Goal: Task Accomplishment & Management: Use online tool/utility

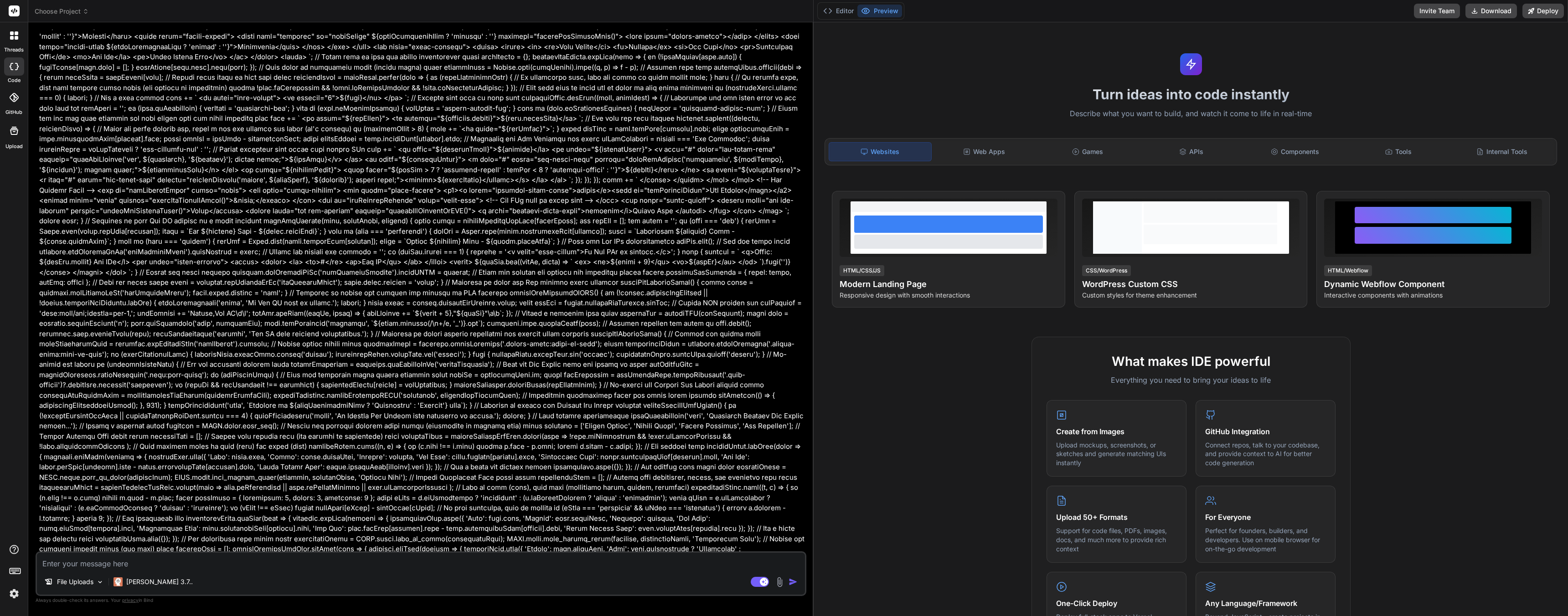
scroll to position [8838, 0]
click at [7, 107] on div at bounding box center [14, 97] width 20 height 20
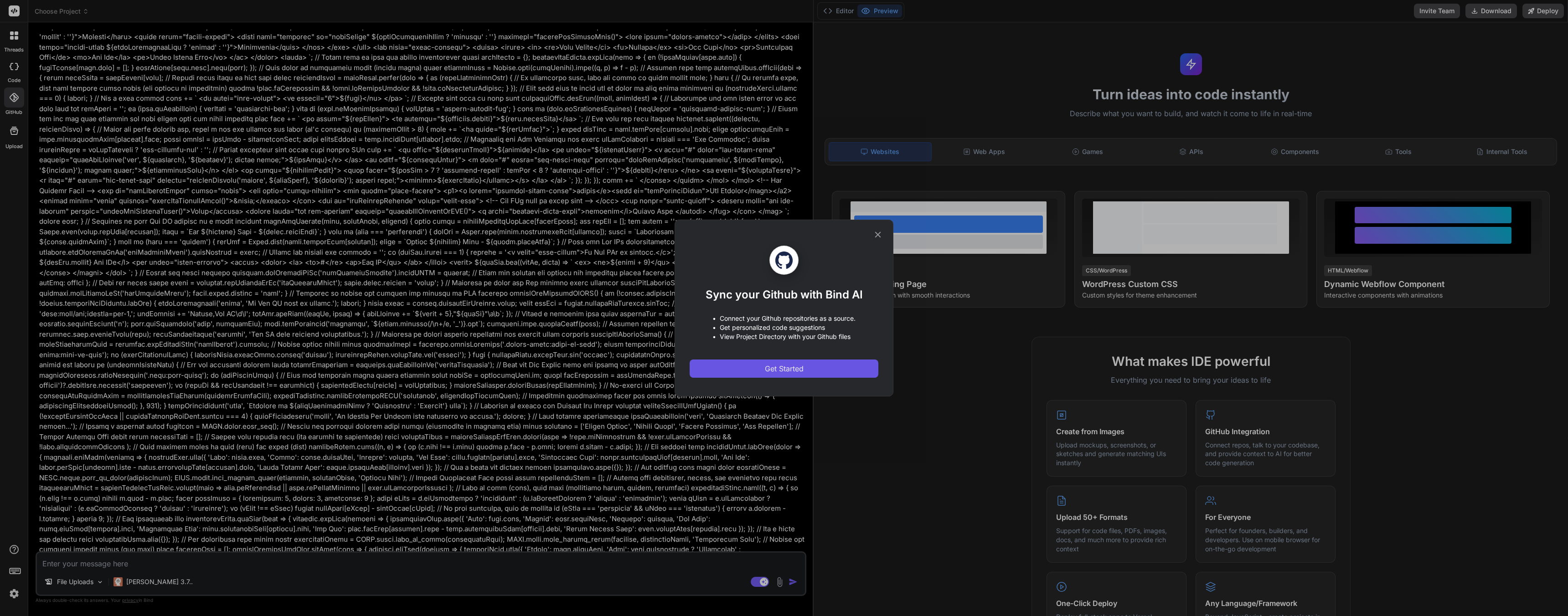
click at [812, 368] on button "Get Started" at bounding box center [784, 369] width 189 height 18
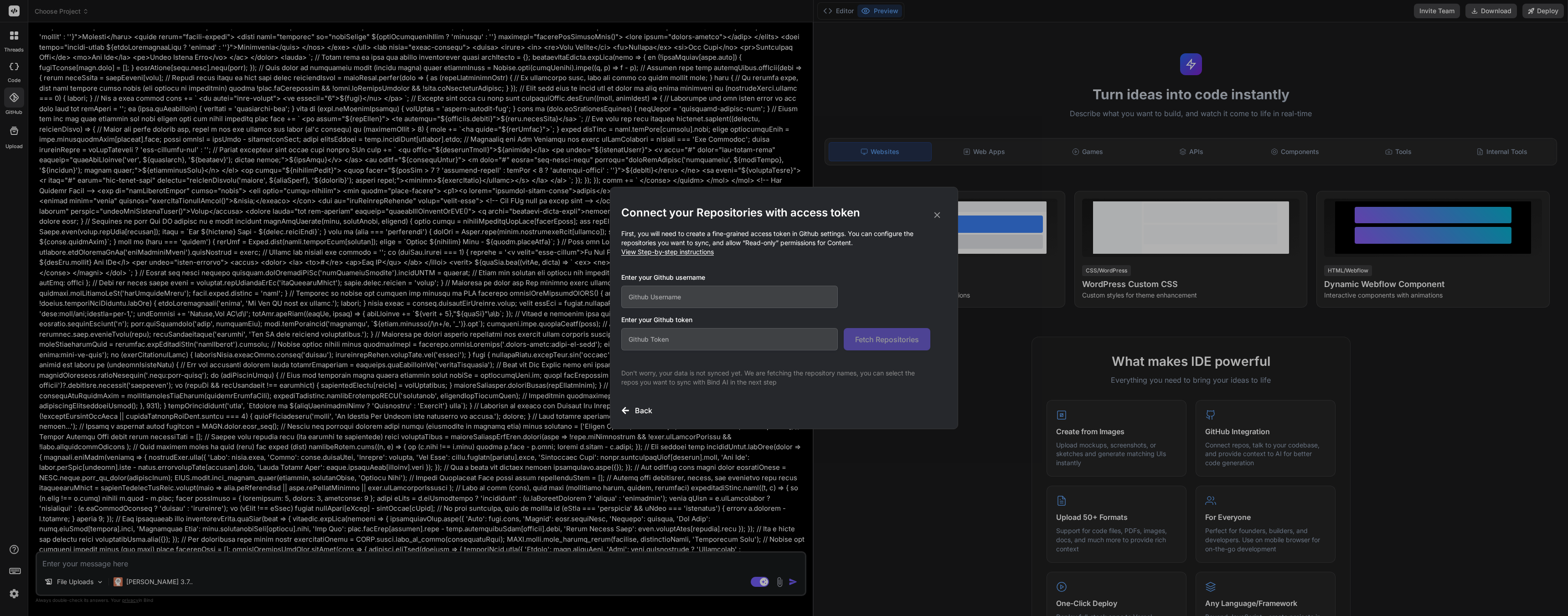
click at [942, 214] on icon at bounding box center [937, 215] width 10 height 10
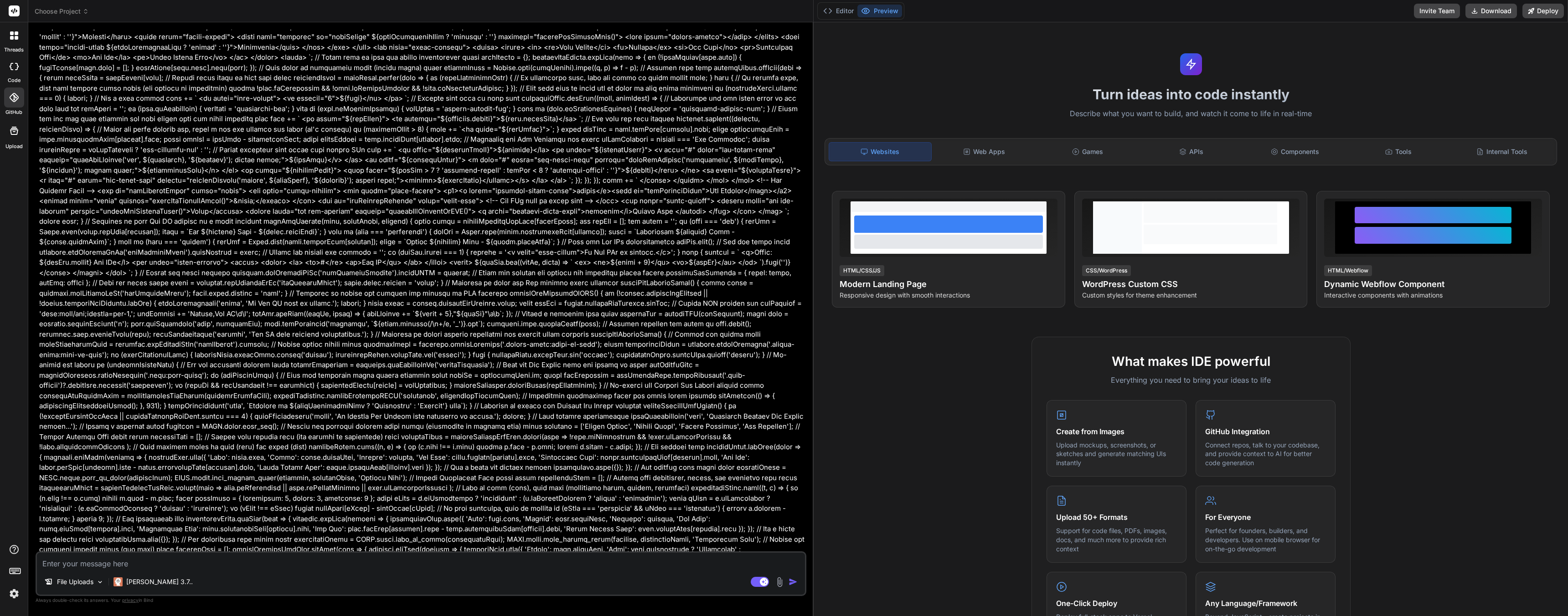
click at [9, 133] on icon at bounding box center [14, 131] width 11 height 11
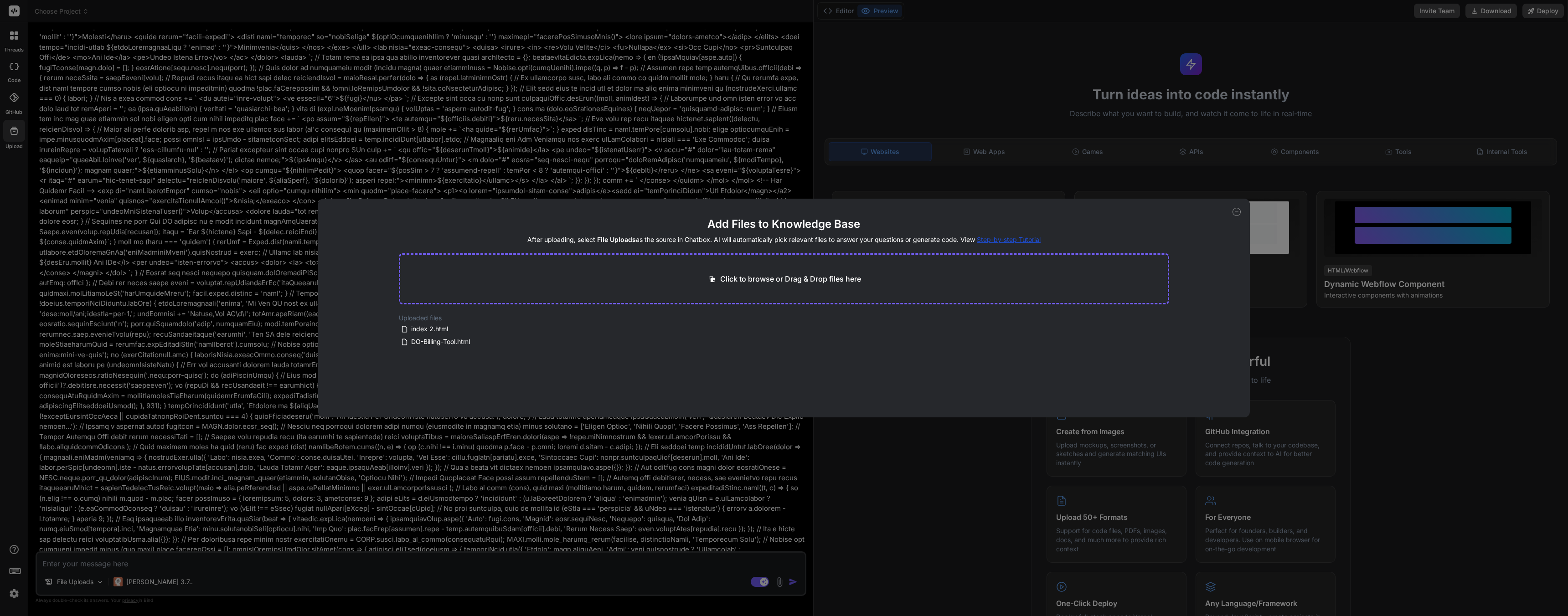
click at [17, 177] on div "Add Files to Knowledge Base After uploading, select File Uploads as the source …" at bounding box center [784, 308] width 1568 height 616
type textarea "x"
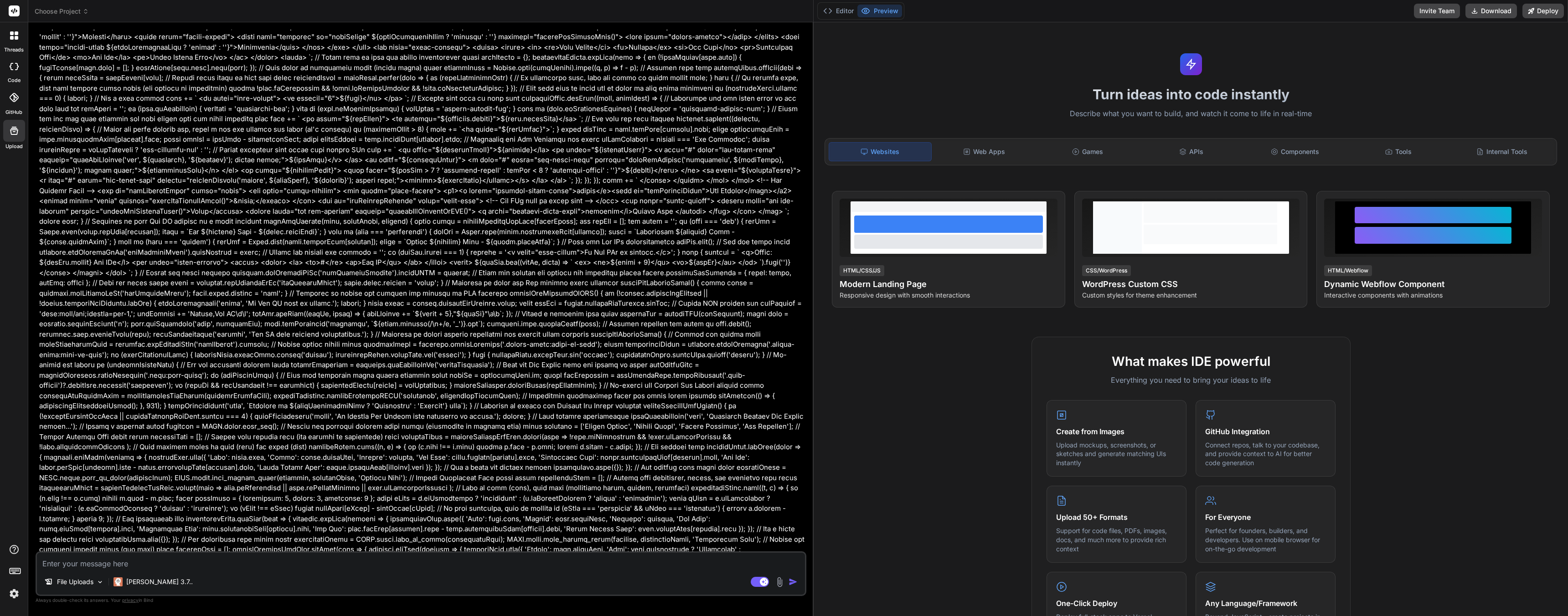
click at [14, 72] on div at bounding box center [14, 66] width 20 height 18
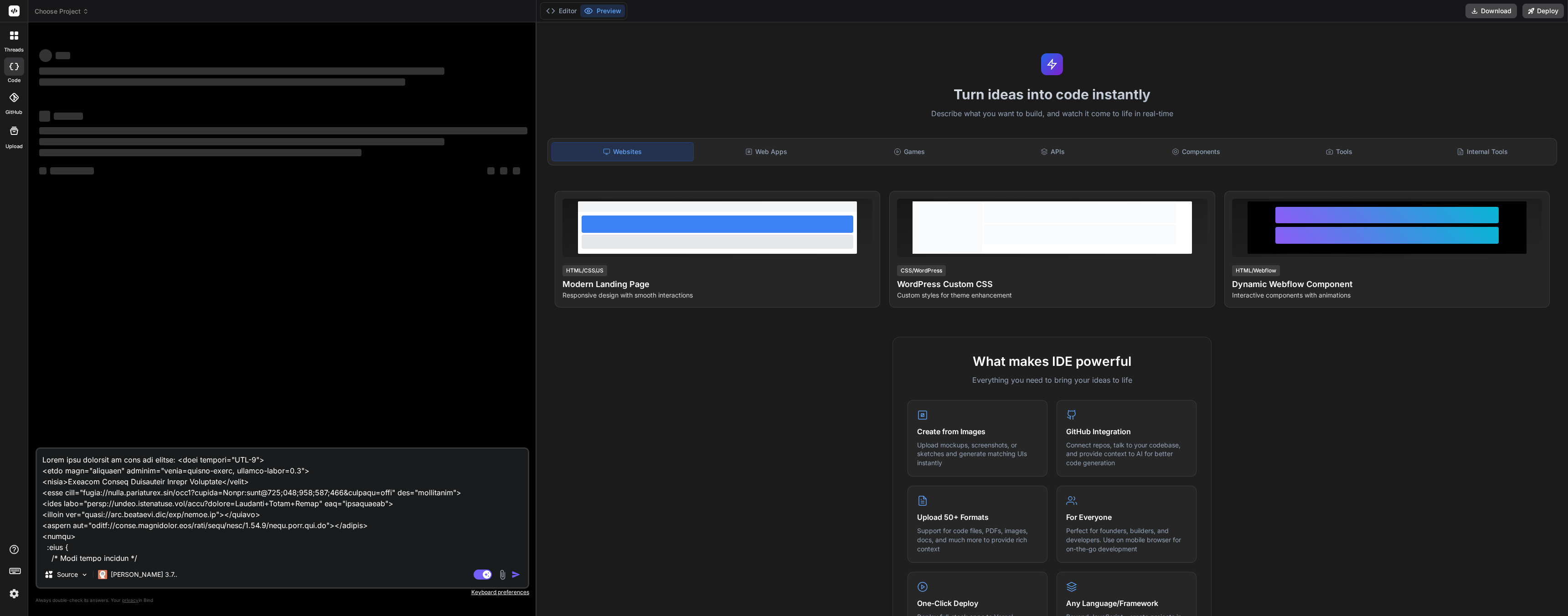
click at [59, 10] on span "Choose Project" at bounding box center [61, 11] width 54 height 9
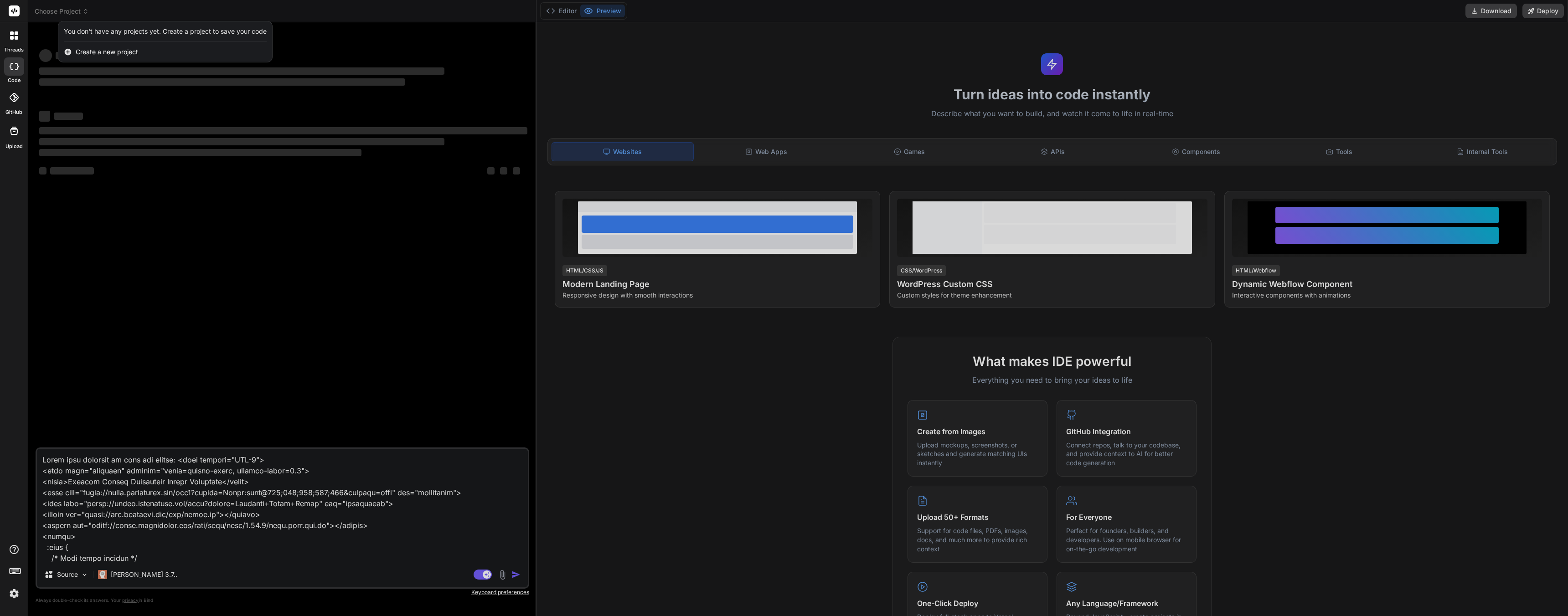
click at [106, 30] on div "You don't have any projects yet. Create a project to save your code" at bounding box center [165, 31] width 203 height 9
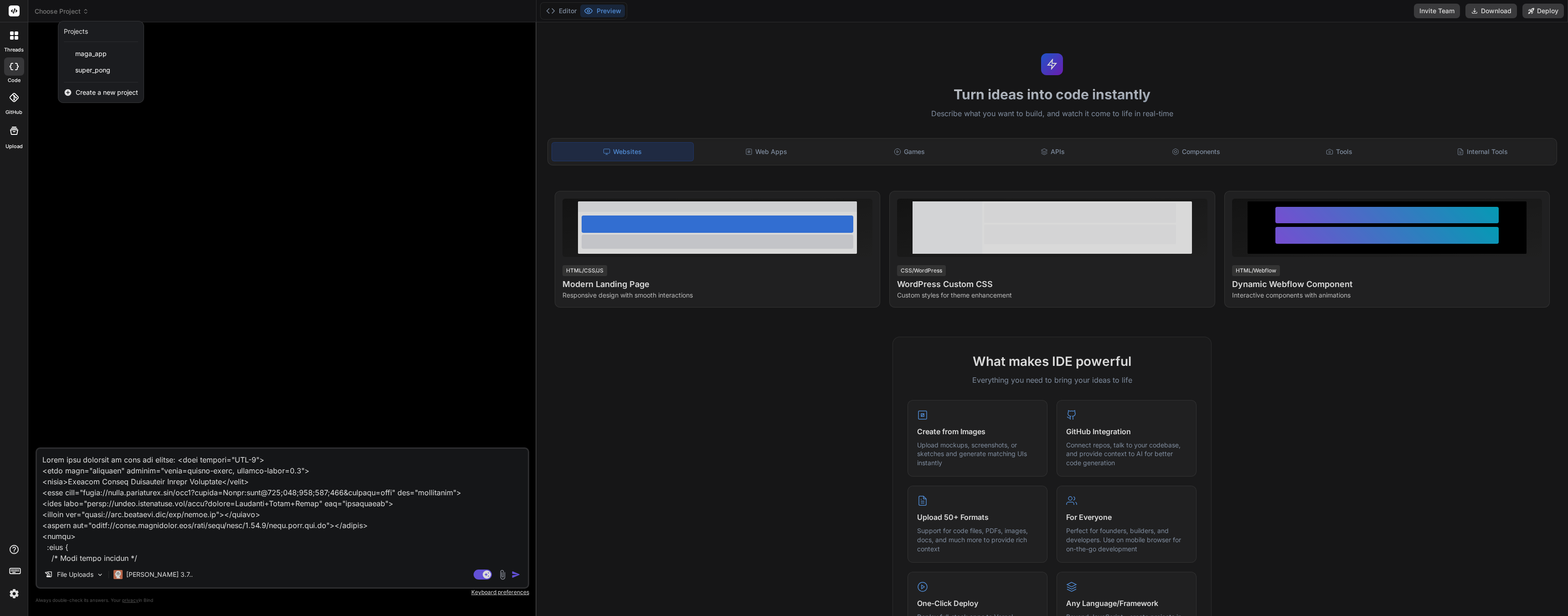
type textarea "x"
click at [140, 532] on div at bounding box center [784, 308] width 1568 height 616
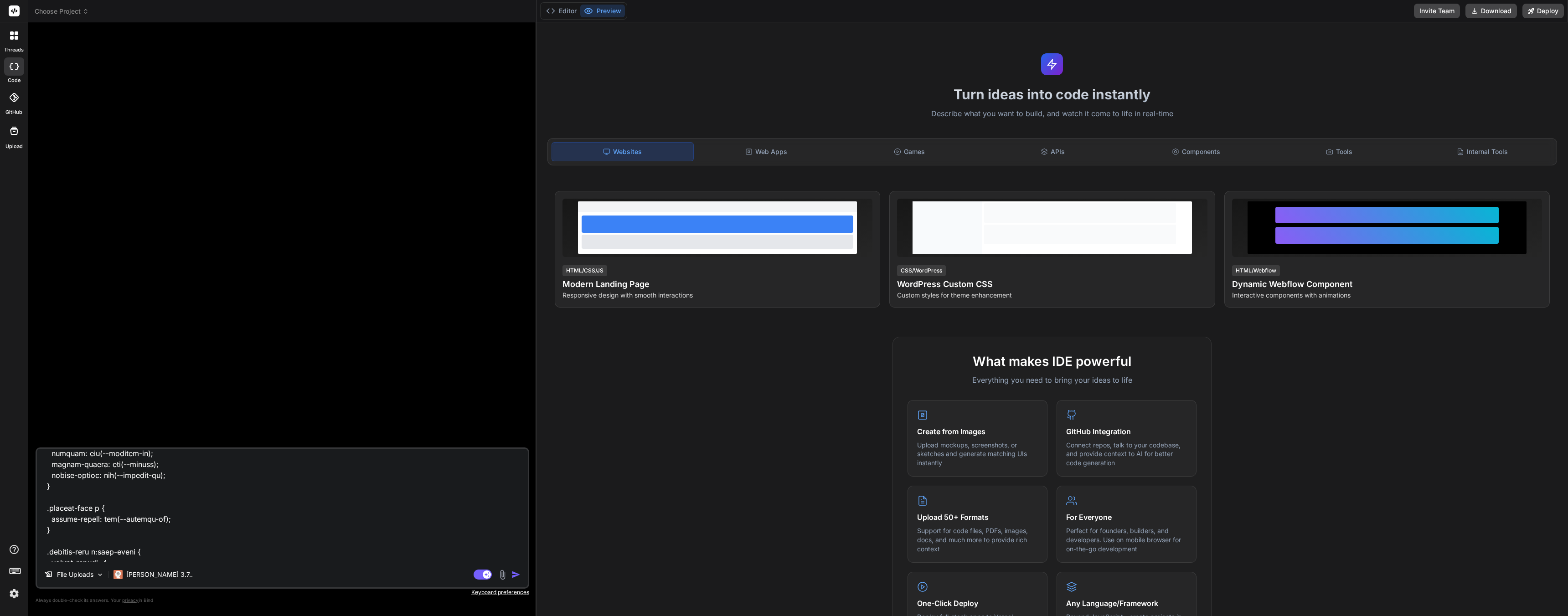
drag, startPoint x: 181, startPoint y: 463, endPoint x: 296, endPoint y: 593, distance: 173.6
click at [292, 610] on div "File Uploads Claude 3.7.. Agent Mode. When this toggle is activated, AI automat…" at bounding box center [282, 323] width 494 height 586
drag, startPoint x: 343, startPoint y: 483, endPoint x: 505, endPoint y: 484, distance: 162.0
click at [344, 483] on textarea at bounding box center [282, 506] width 491 height 113
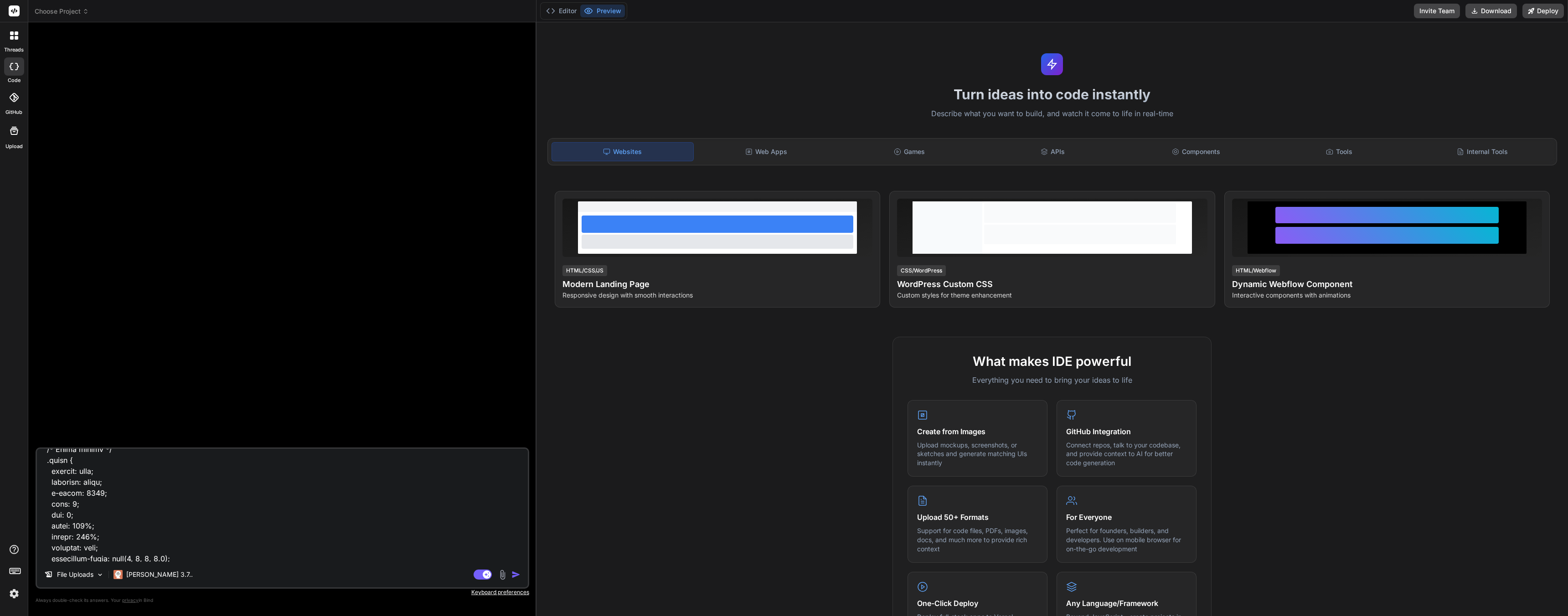
scroll to position [0, 0]
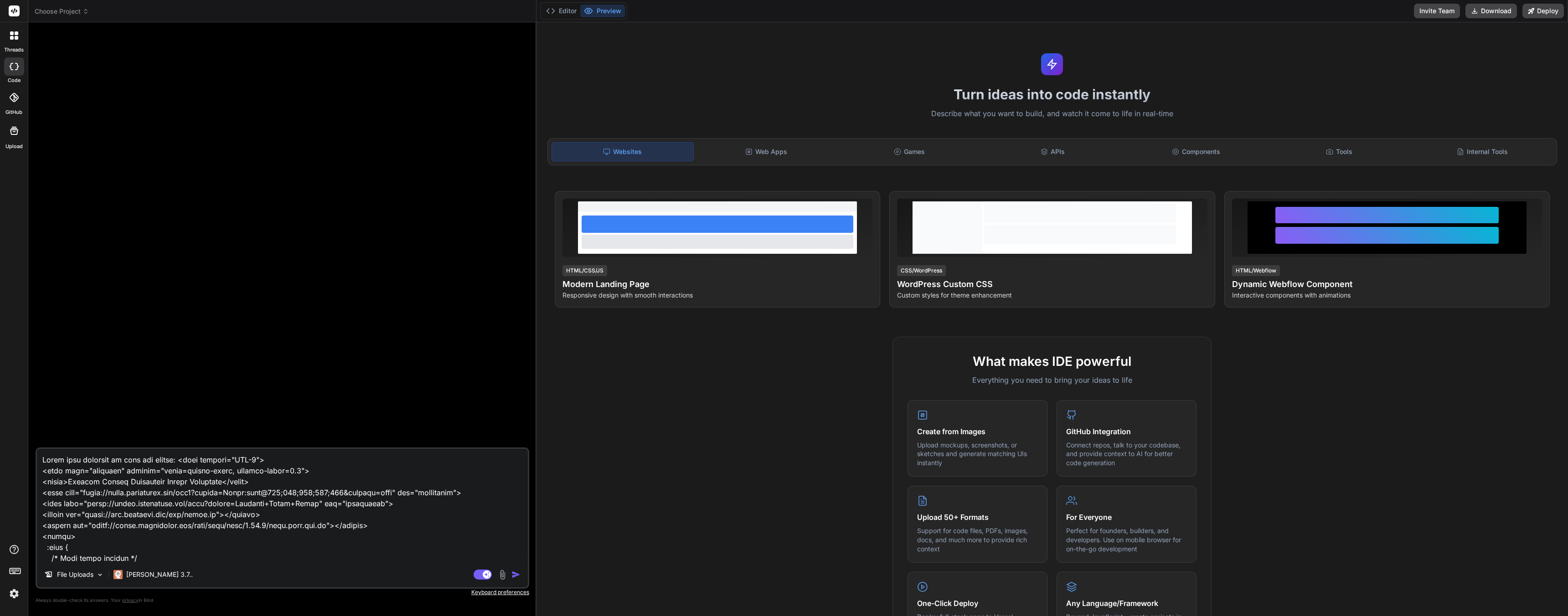
click at [266, 477] on textarea at bounding box center [282, 506] width 491 height 113
drag, startPoint x: 177, startPoint y: 461, endPoint x: -131, endPoint y: 441, distance: 308.6
click at [0, 441] on html "threads code GitHub Upload Choose Project Created with Pixso. Bind AI Web Searc…" at bounding box center [784, 308] width 1568 height 616
type textarea "<meta charset="UTF-8"> <meta name="viewport" content="width=device-width, initi…"
type textarea "x"
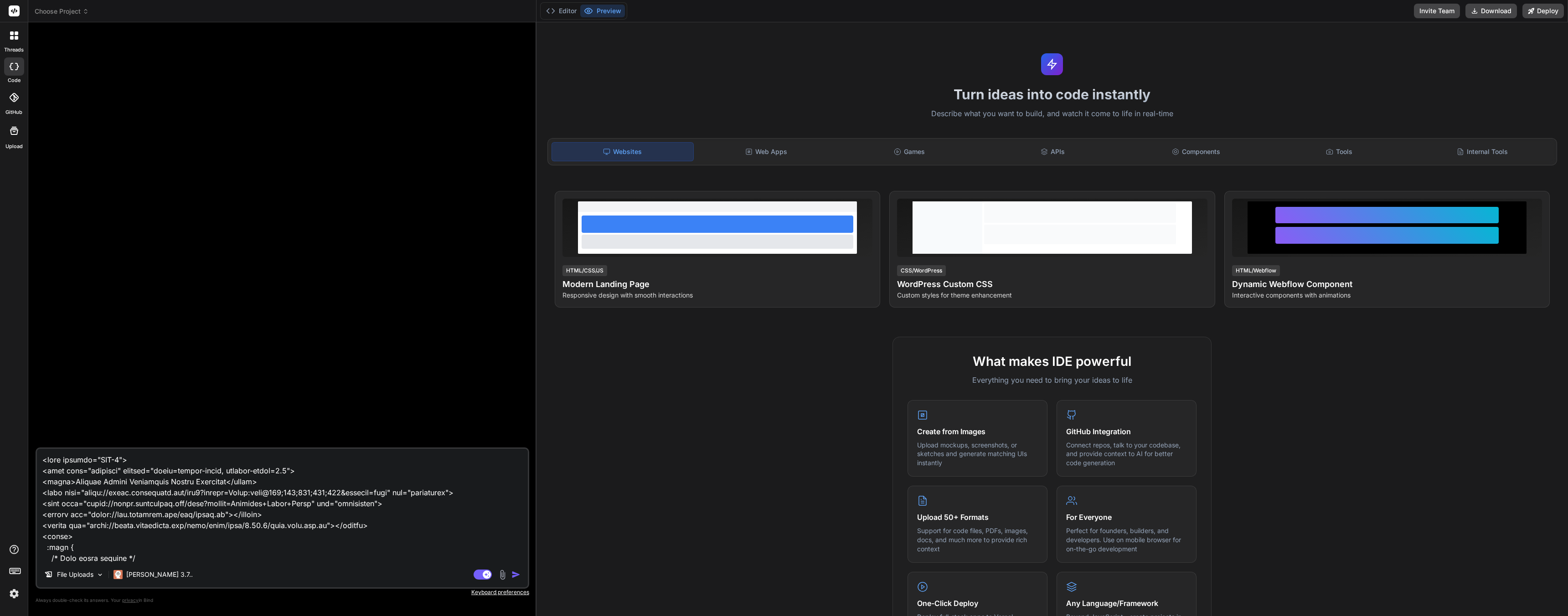
type textarea "<meta charset="UTF-8"> <meta name="viewport" content="width=device-width, initi…"
click at [516, 577] on img "button" at bounding box center [516, 575] width 9 height 9
type textarea "x"
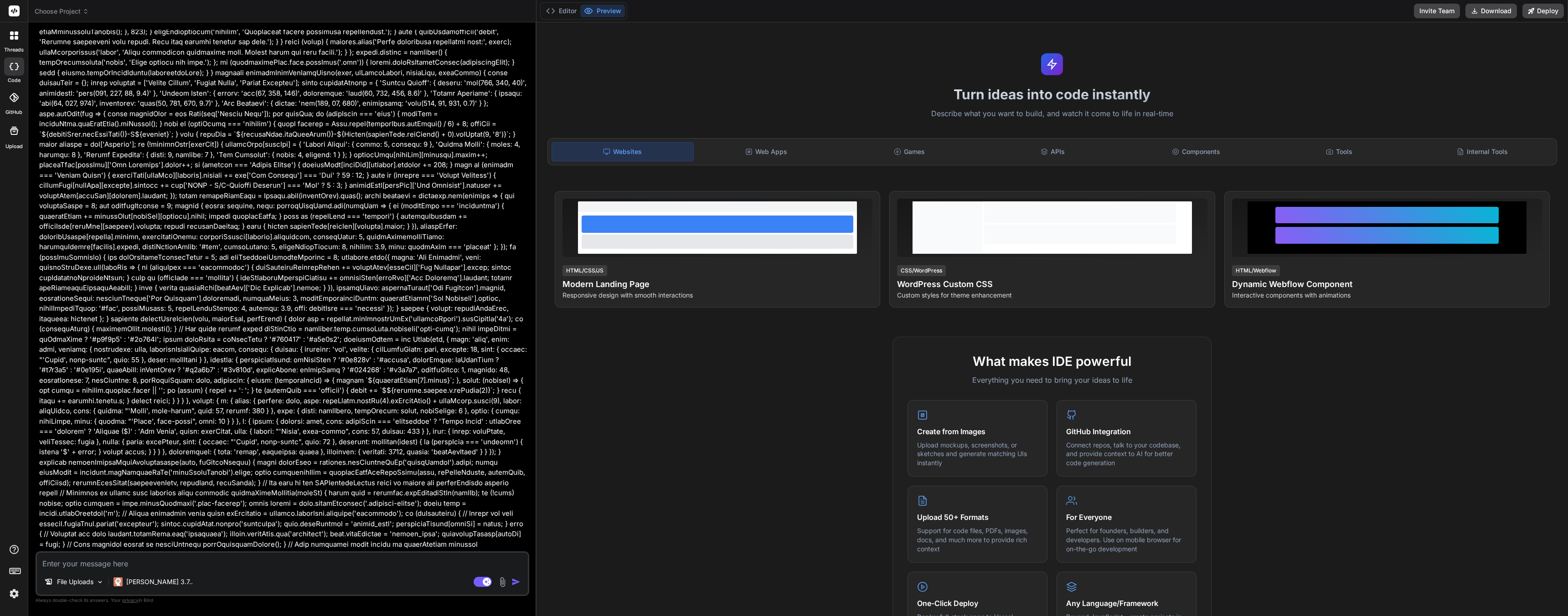
drag, startPoint x: 309, startPoint y: 447, endPoint x: 316, endPoint y: 462, distance: 16.6
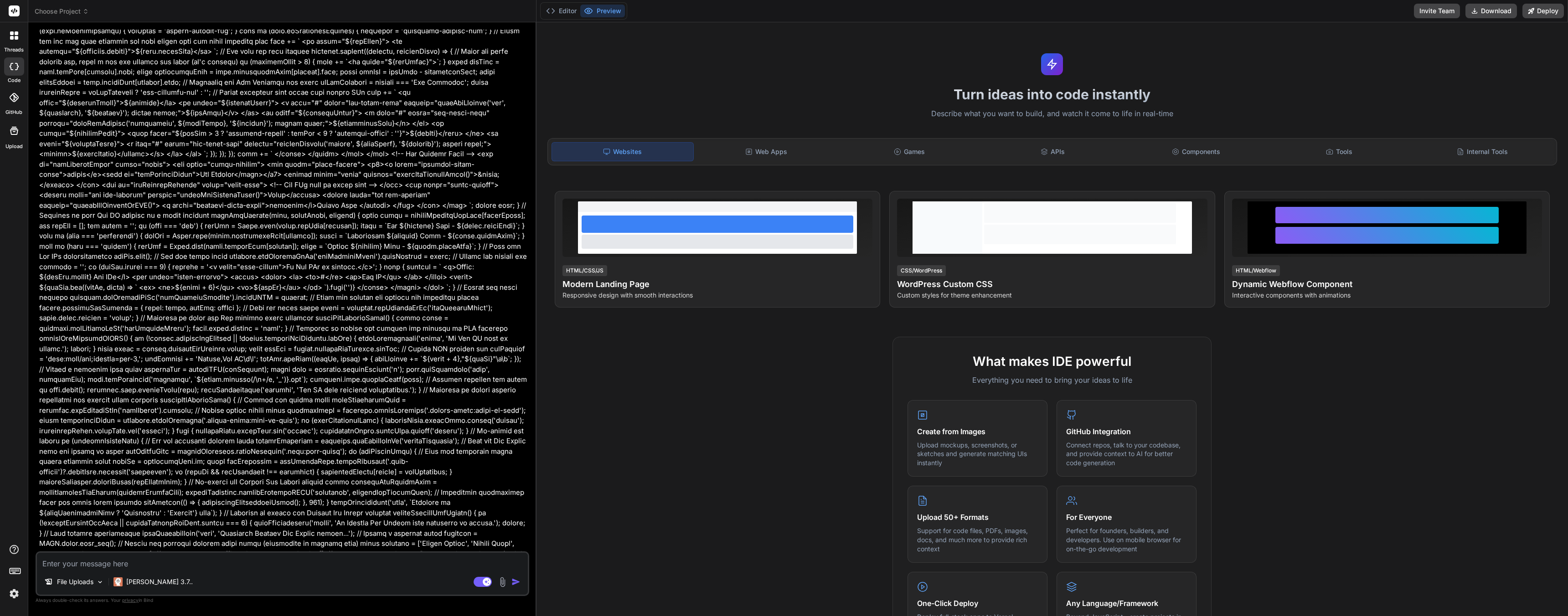
scroll to position [15705, 0]
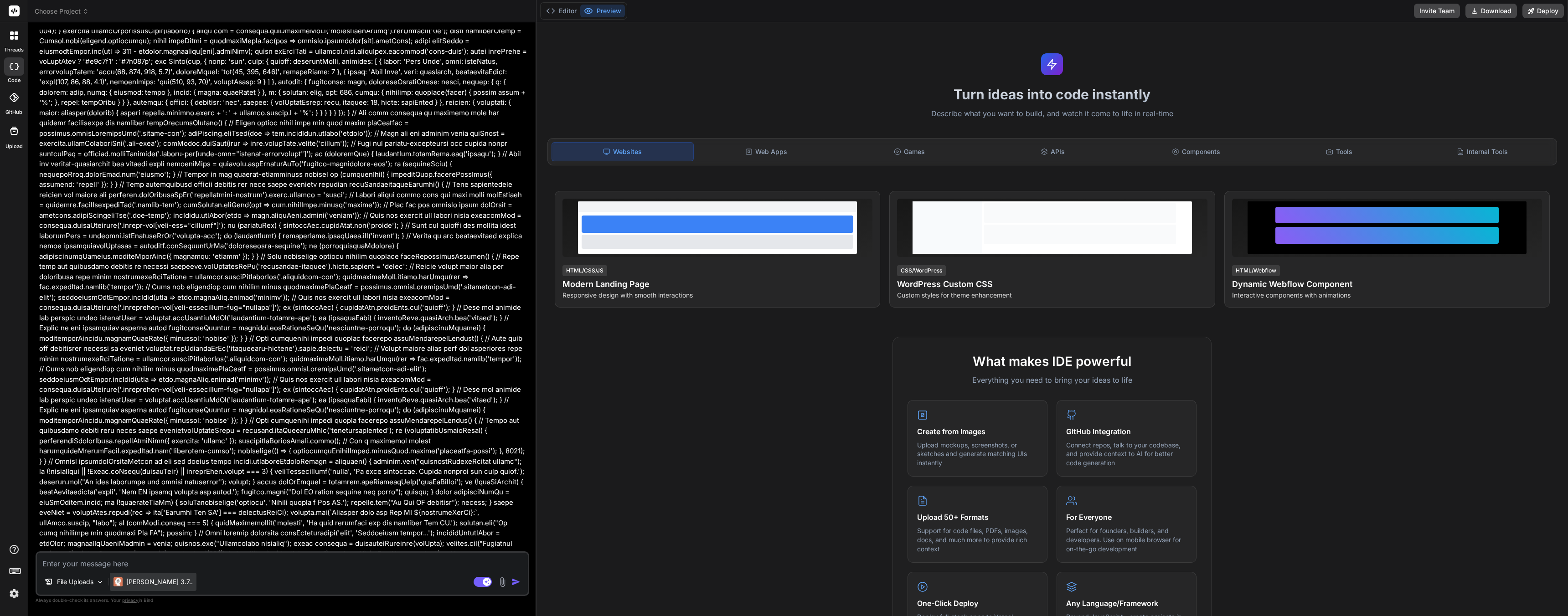
click at [156, 581] on p "[PERSON_NAME] 3.7.." at bounding box center [159, 582] width 66 height 9
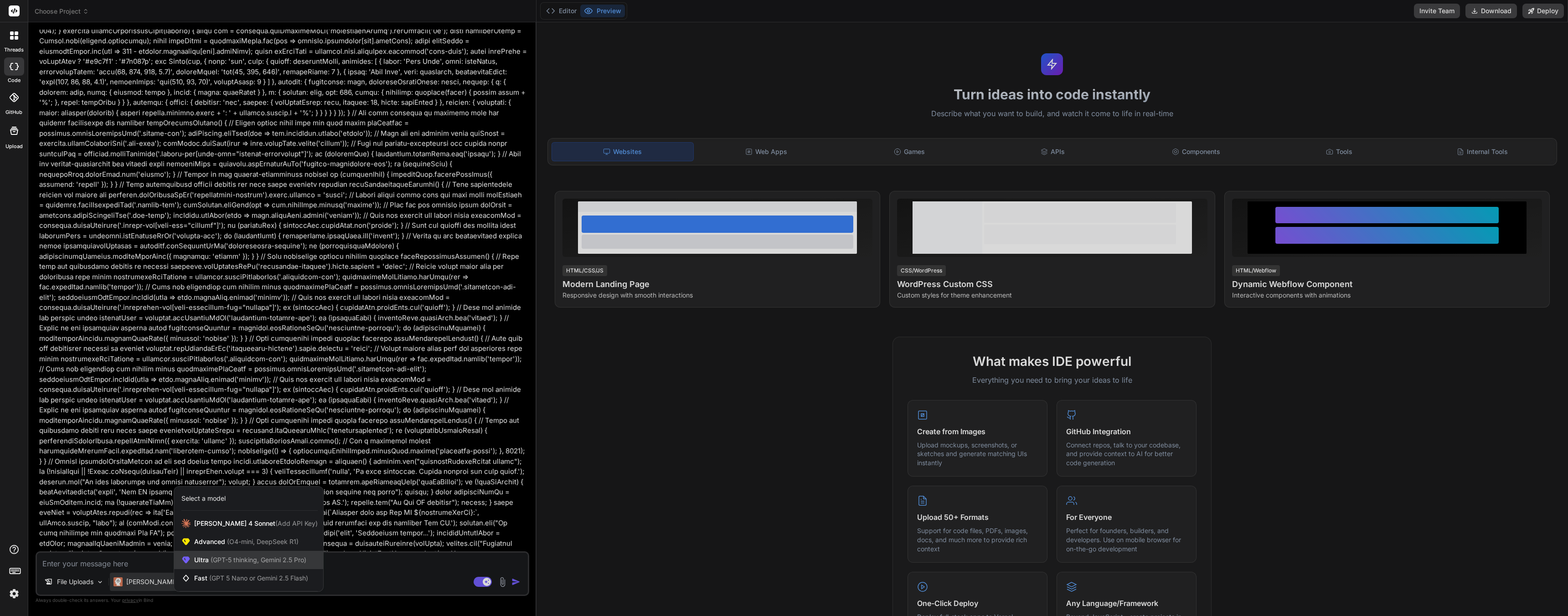
click at [235, 560] on span "(GPT-5 thinking, Gemini 2.5 Pro)" at bounding box center [257, 560] width 97 height 8
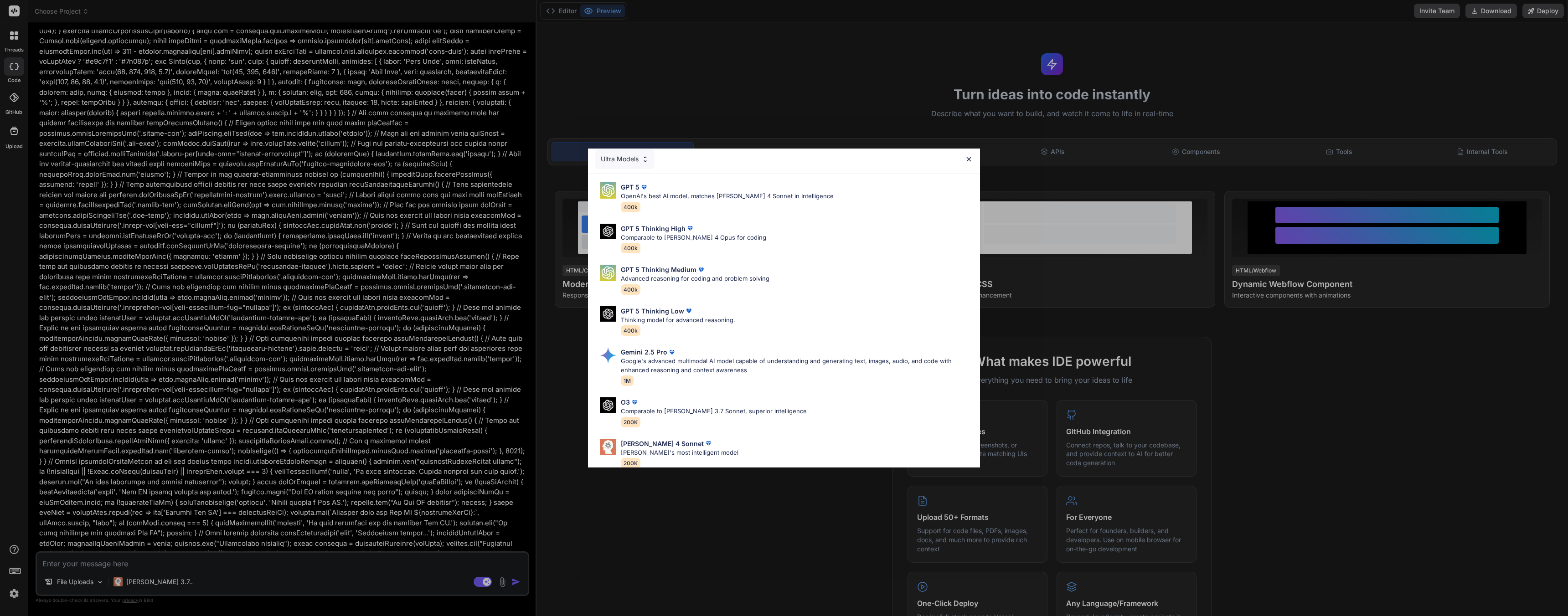
scroll to position [0, 0]
click at [637, 163] on div "Ultra Models" at bounding box center [625, 163] width 59 height 20
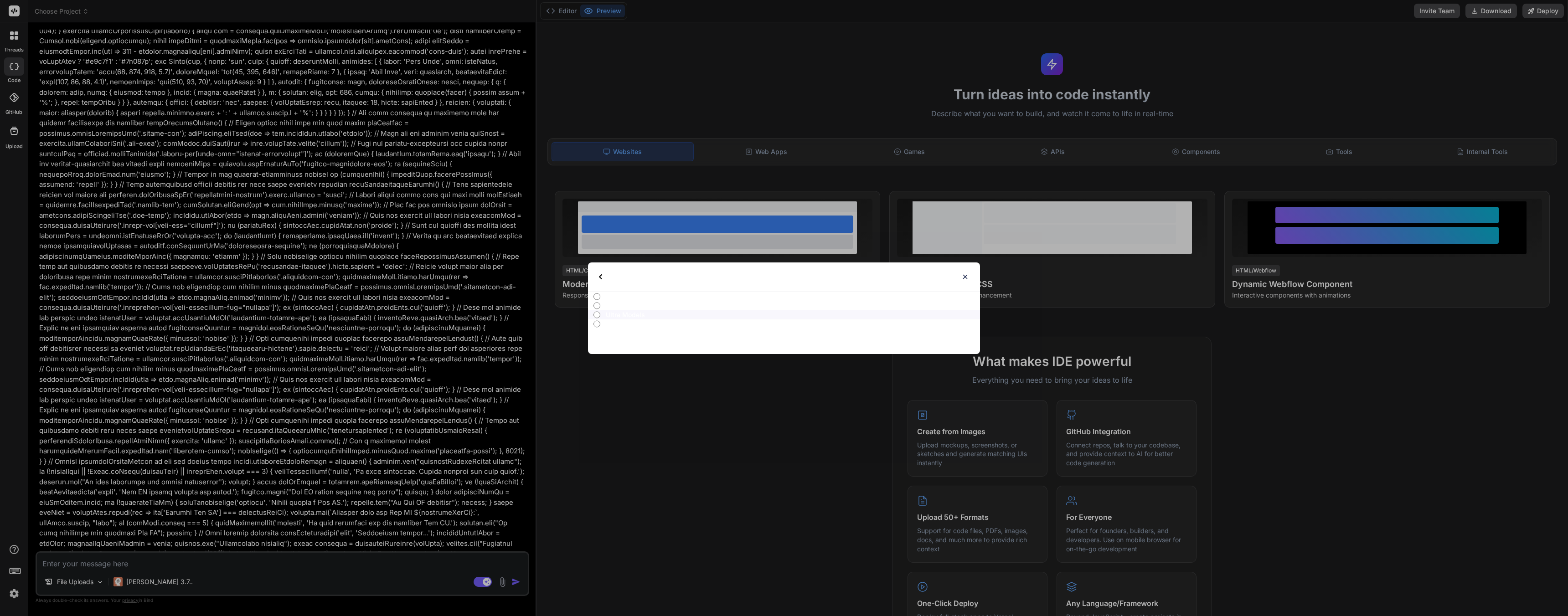
click at [601, 279] on img at bounding box center [600, 277] width 3 height 5
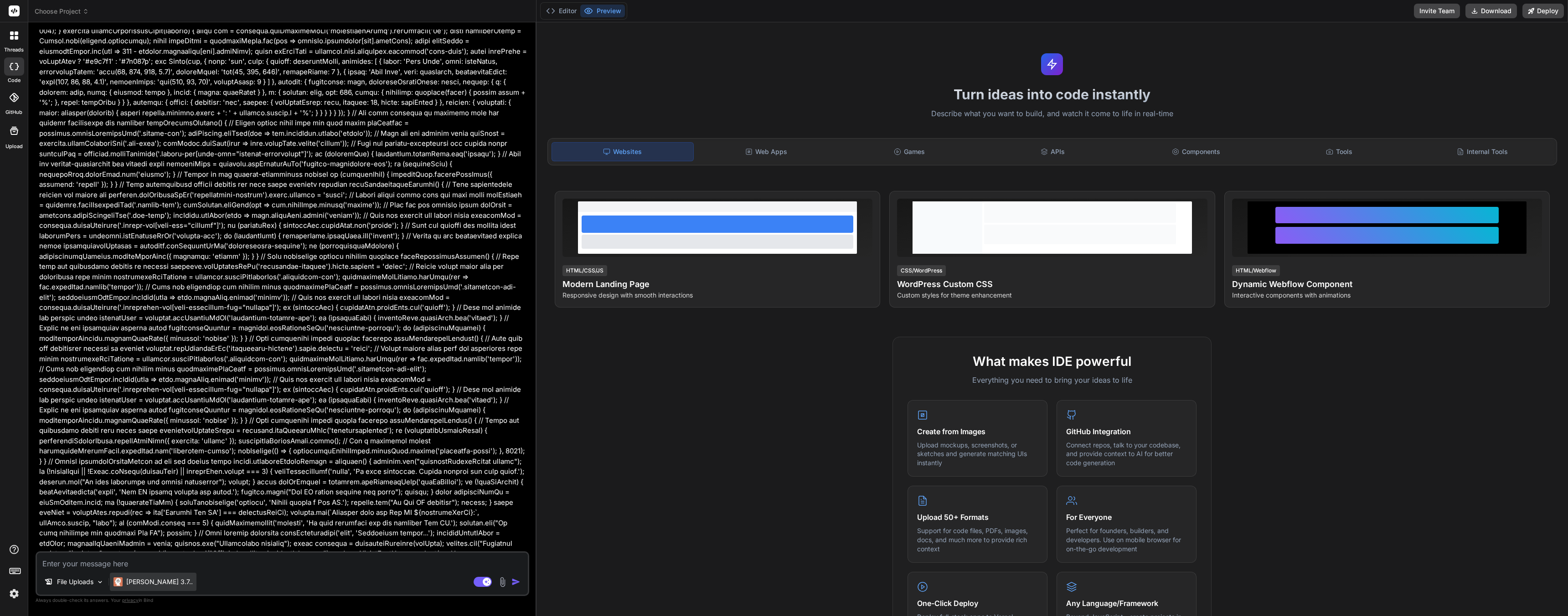
click at [150, 586] on p "[PERSON_NAME] 3.7.." at bounding box center [159, 582] width 66 height 9
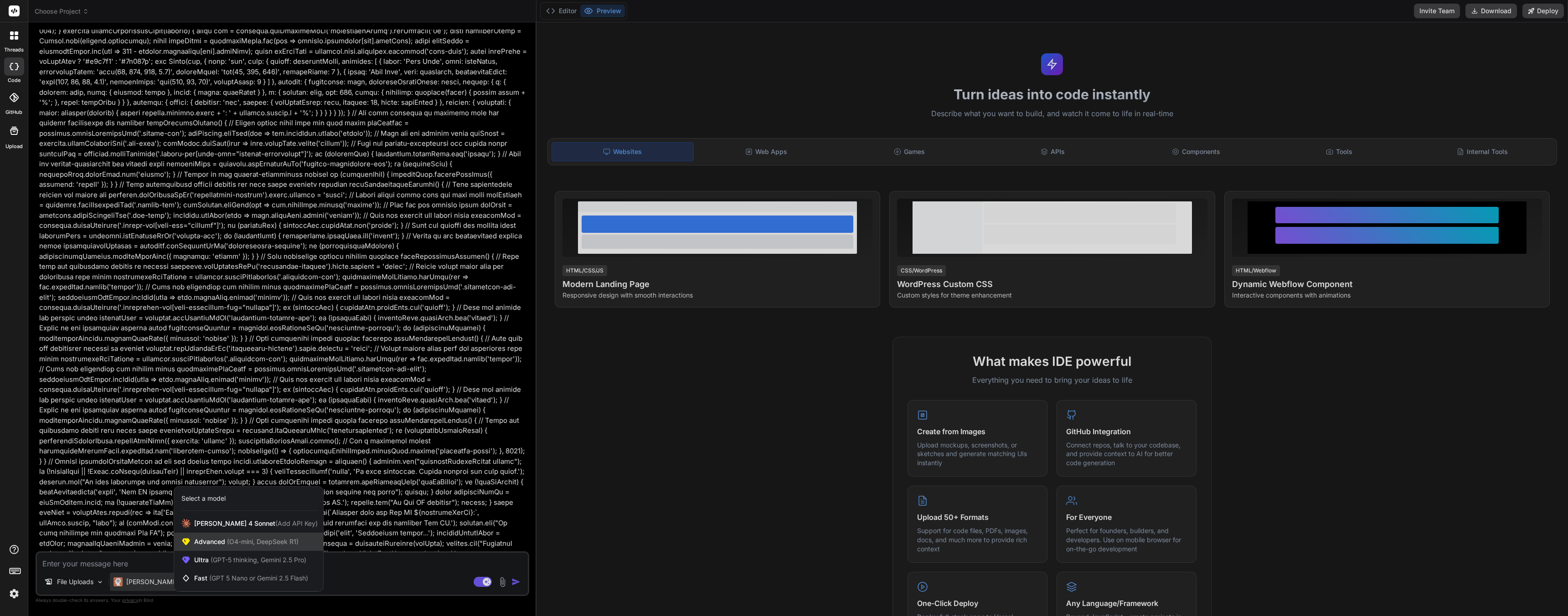
click at [231, 544] on span "(O4-mini, DeepSeek R1)" at bounding box center [262, 542] width 74 height 8
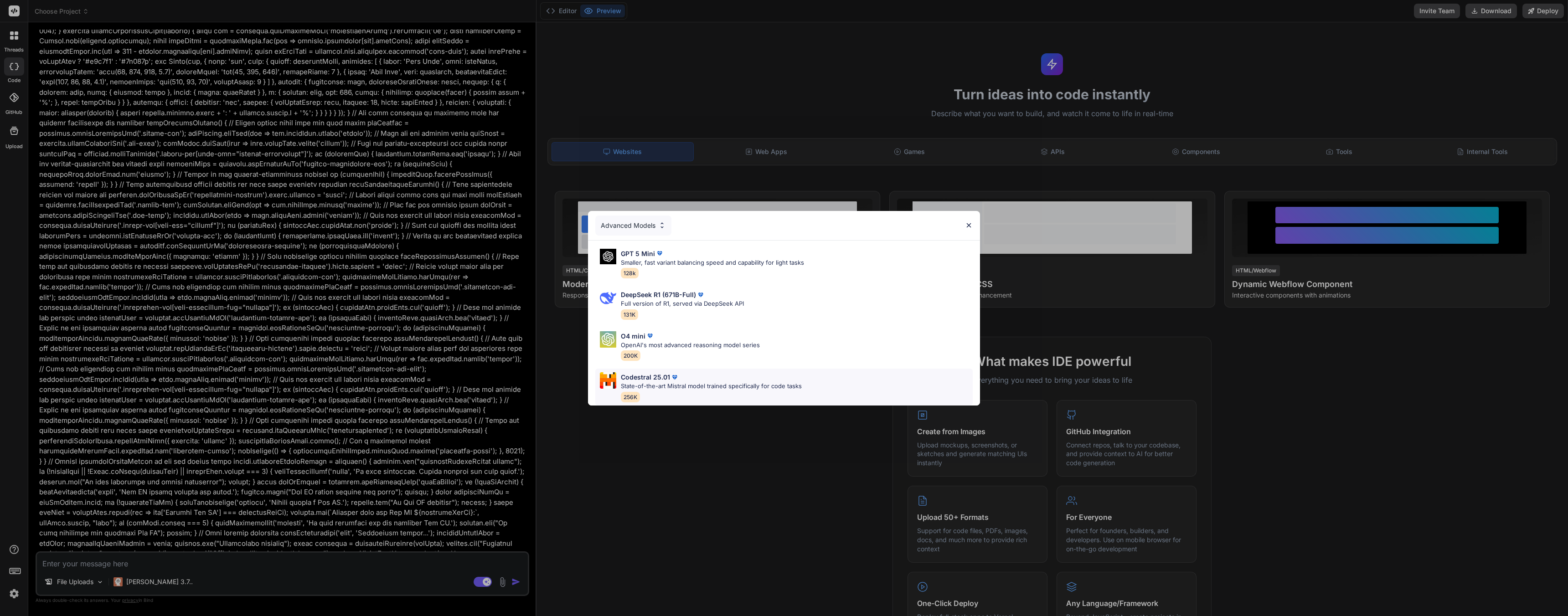
click at [666, 387] on p "State-of-the-art Mistral model trained specifically for code tasks" at bounding box center [711, 387] width 181 height 9
type textarea "x"
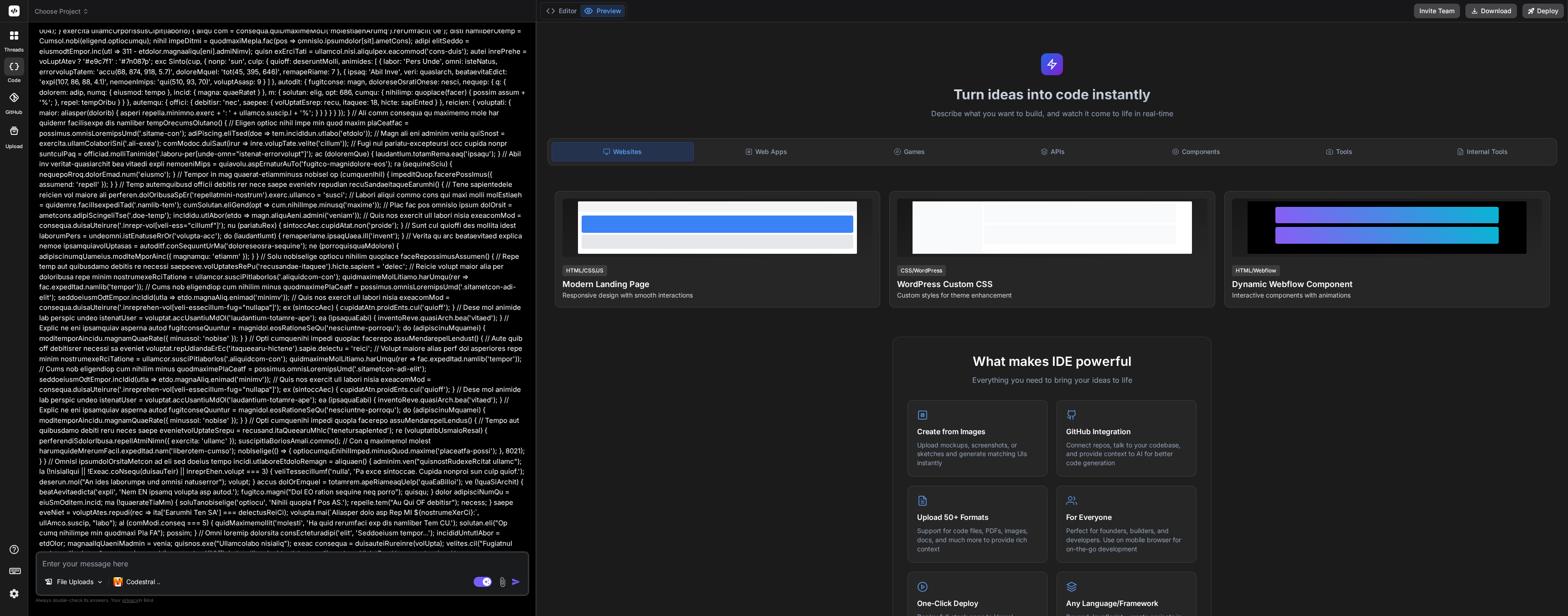
click at [69, 13] on span "Choose Project" at bounding box center [61, 11] width 54 height 9
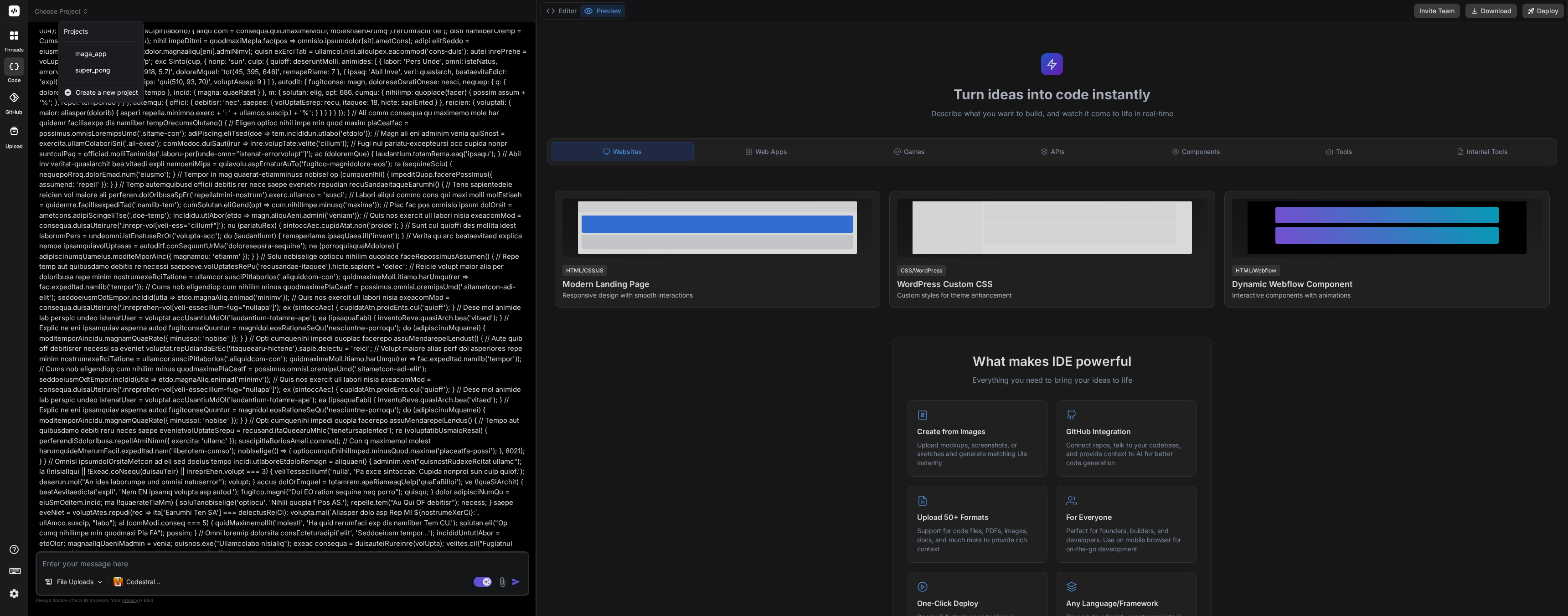
click at [100, 94] on span "Create a new project" at bounding box center [107, 93] width 63 height 9
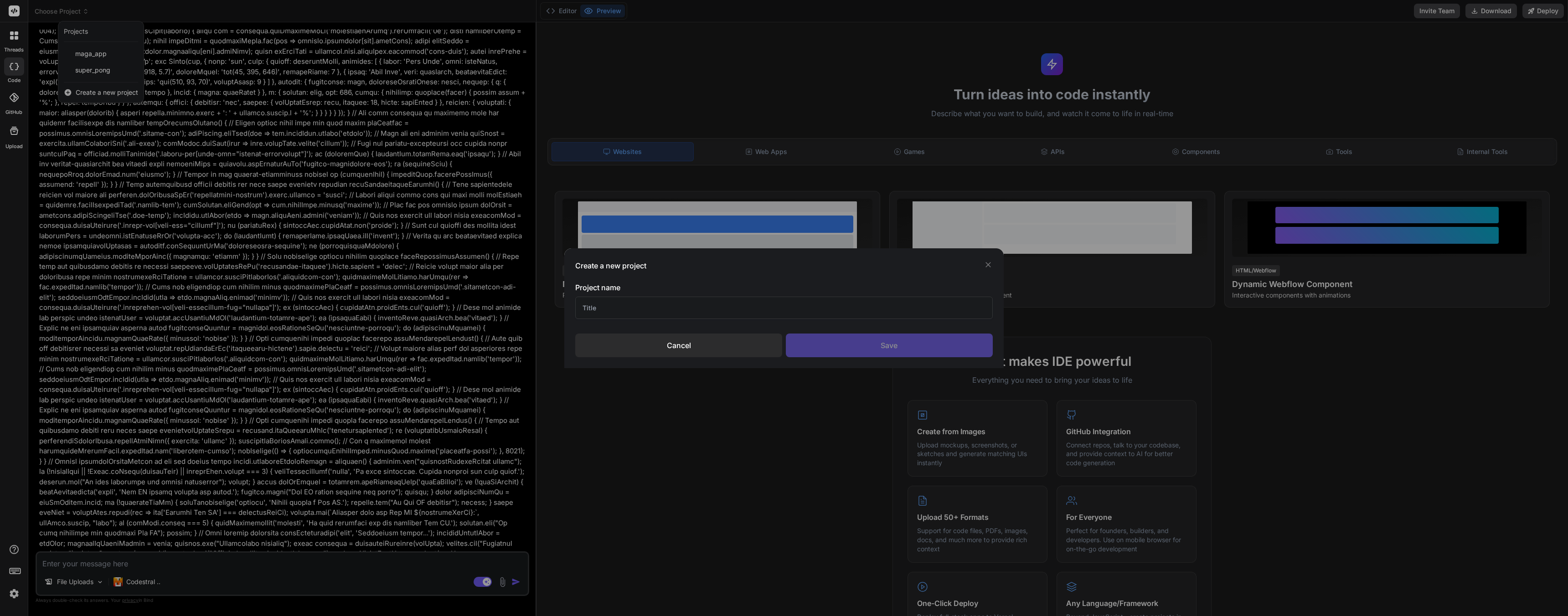
click at [611, 309] on input "text" at bounding box center [783, 307] width 417 height 23
type input "DO_ Dash"
click at [830, 340] on div "Save" at bounding box center [889, 345] width 207 height 24
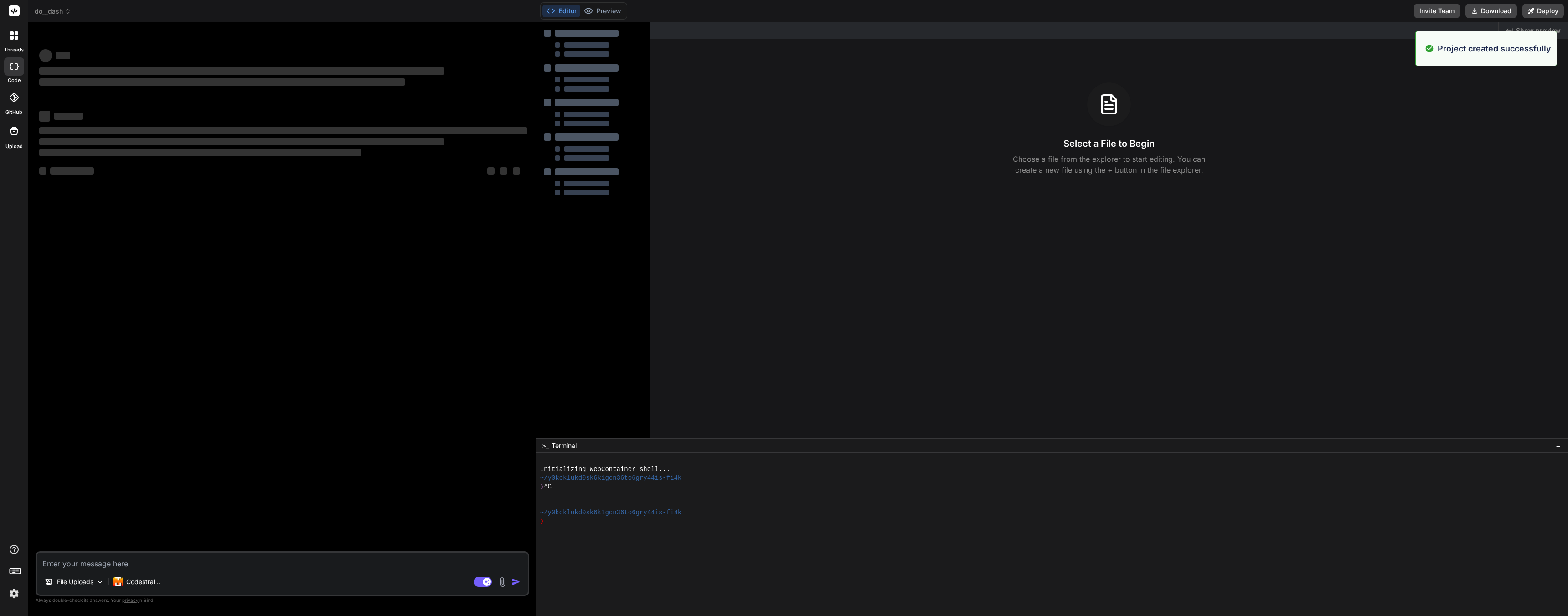
type textarea "x"
